Goal: Navigation & Orientation: Go to known website

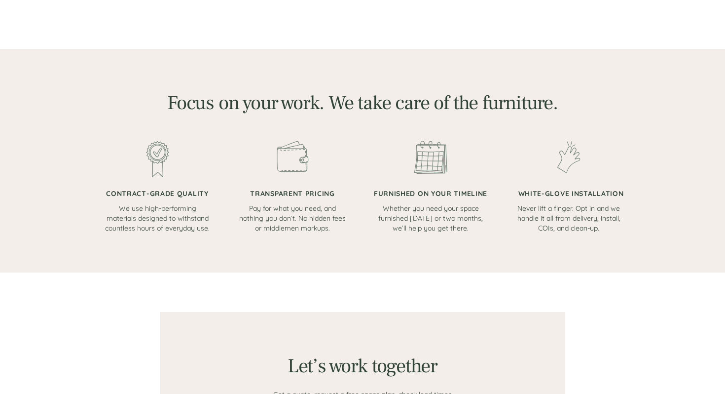
scroll to position [146, 0]
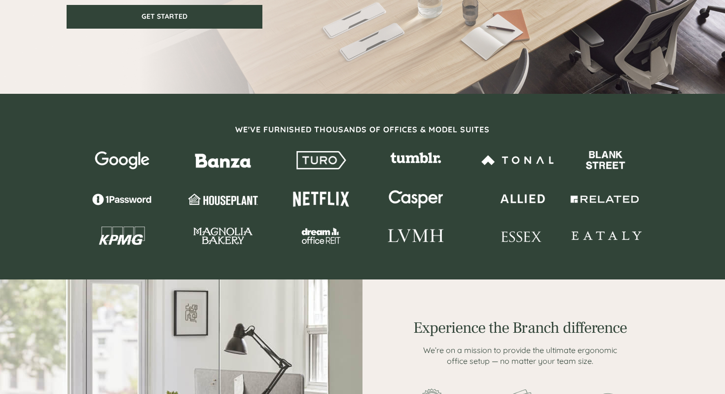
scroll to position [51, 0]
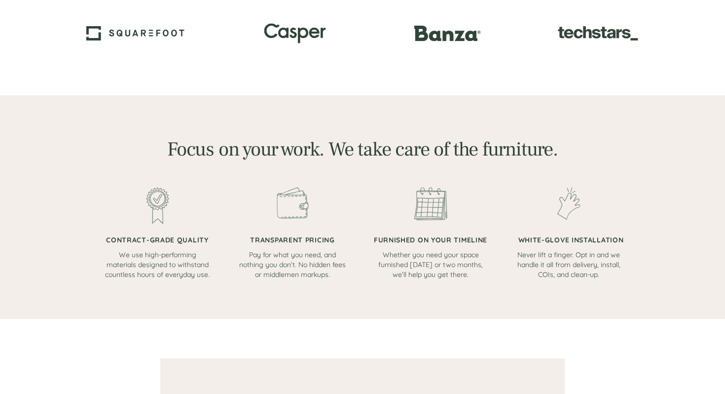
scroll to position [449, 0]
